Goal: Complete application form

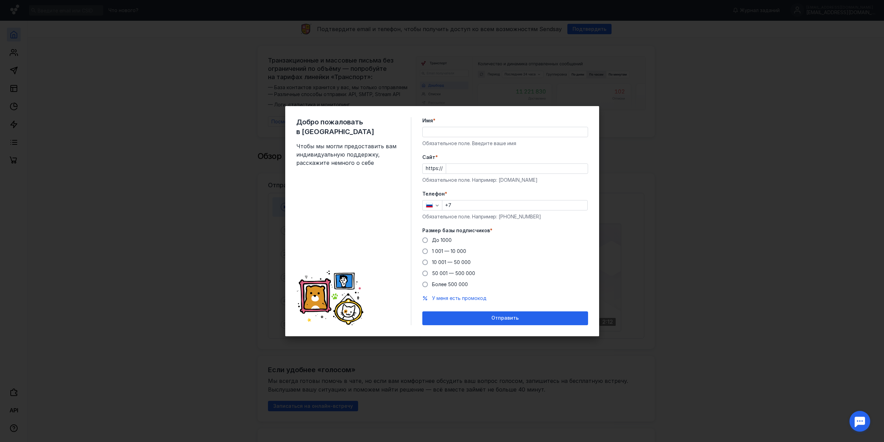
click at [476, 130] on input "Имя *" at bounding box center [505, 132] width 165 height 10
type input "[PERSON_NAME]"
click at [459, 168] on input "Cайт *" at bounding box center [517, 169] width 142 height 10
click at [474, 205] on input "+7" at bounding box center [514, 205] width 145 height 10
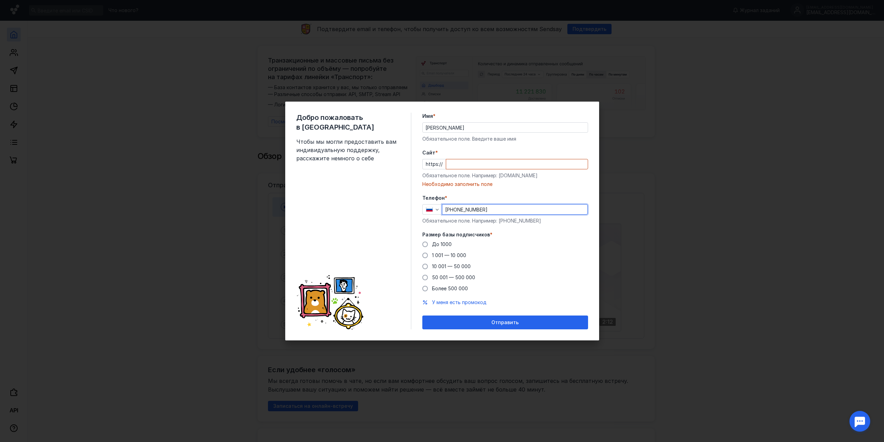
type input "[PHONE_NUMBER]"
click at [474, 196] on label "Телефон *" at bounding box center [505, 197] width 166 height 7
click at [444, 255] on span "1 001 — 10 000" at bounding box center [449, 255] width 34 height 6
click at [0, 0] on input "1 001 — 10 000" at bounding box center [0, 0] width 0 height 0
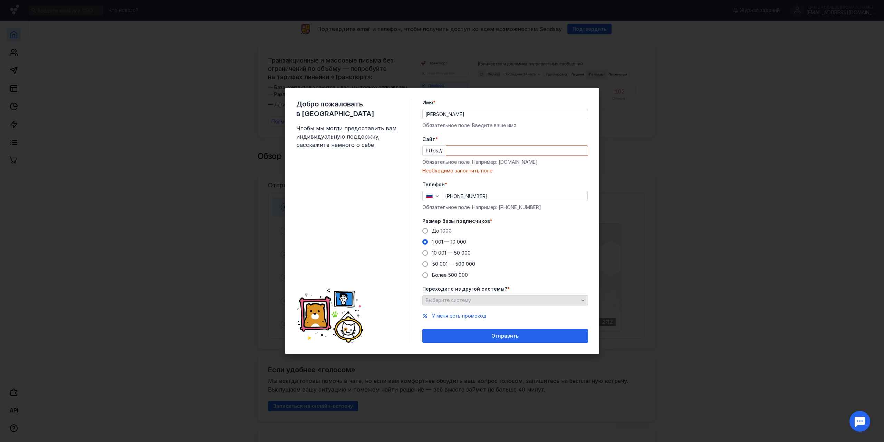
click at [452, 298] on span "Выберите систему" at bounding box center [448, 300] width 45 height 6
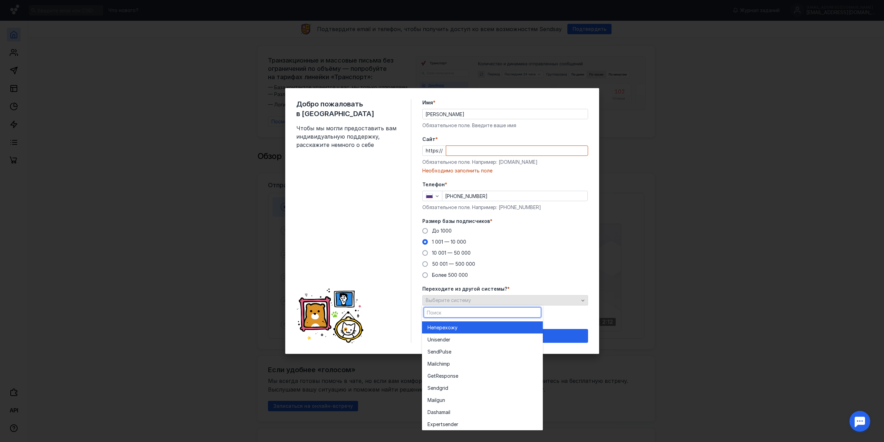
click at [453, 298] on span "Выберите систему" at bounding box center [448, 300] width 45 height 6
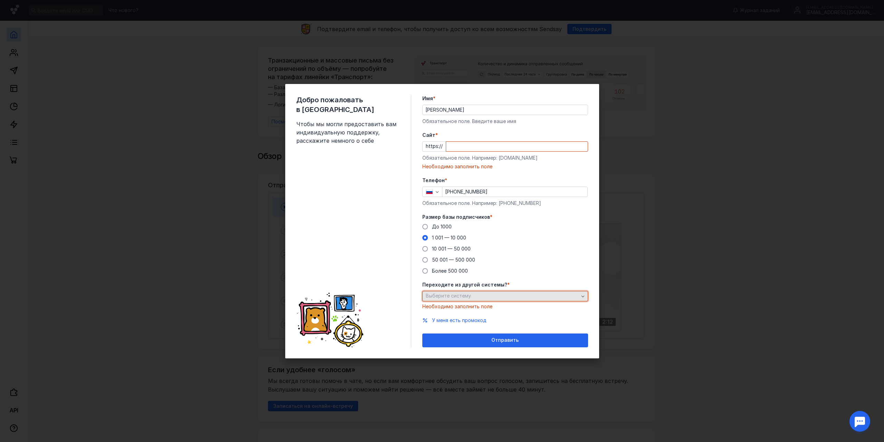
click at [484, 295] on div "Выберите систему" at bounding box center [502, 296] width 156 height 6
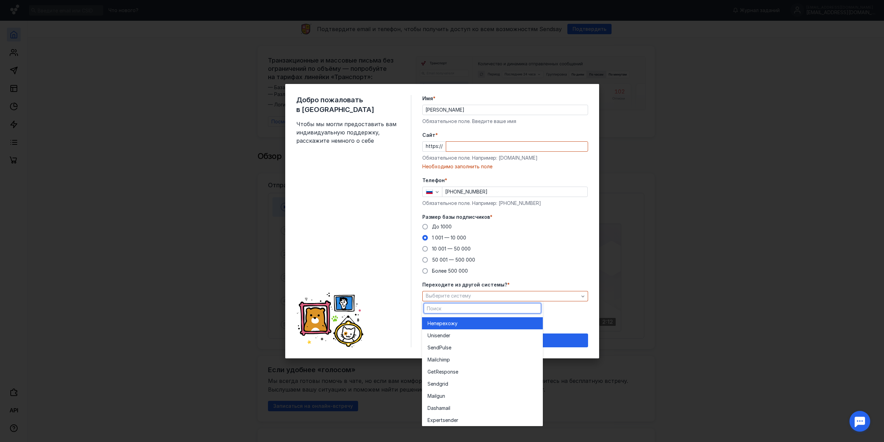
click at [467, 325] on div "Не перехожу" at bounding box center [482, 323] width 110 height 7
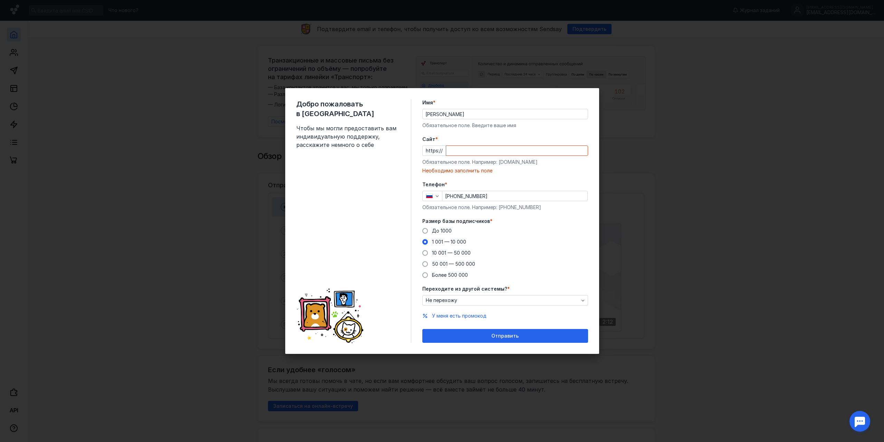
click at [454, 151] on input "Cайт *" at bounding box center [517, 151] width 142 height 10
drag, startPoint x: 498, startPoint y: 147, endPoint x: 420, endPoint y: 150, distance: 77.7
click at [420, 150] on div "Добро пожаловать в Sendsay Чтобы мы могли предоставить вам индивидуальную подде…" at bounding box center [442, 221] width 314 height 266
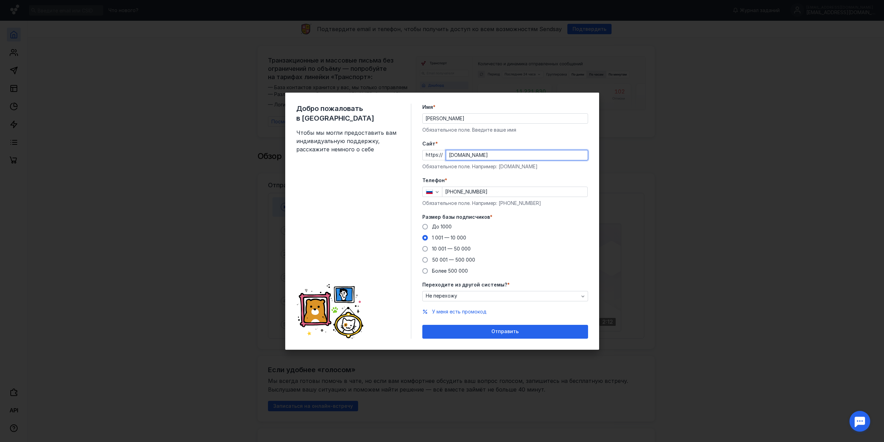
type input "[DOMAIN_NAME]"
click at [464, 177] on label "Телефон *" at bounding box center [505, 180] width 166 height 7
click at [511, 332] on span "Отправить" at bounding box center [504, 331] width 27 height 6
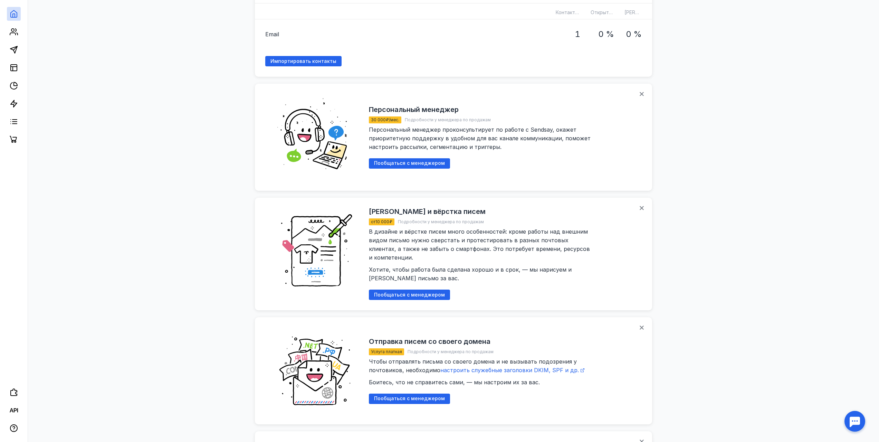
scroll to position [711, 0]
